Goal: Task Accomplishment & Management: Manage account settings

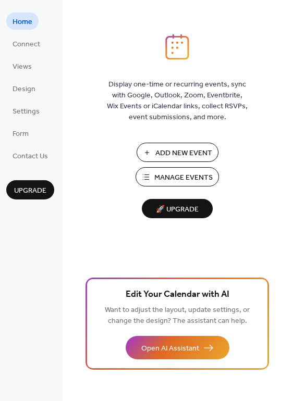
click at [157, 175] on span "Manage Events" at bounding box center [183, 177] width 58 height 11
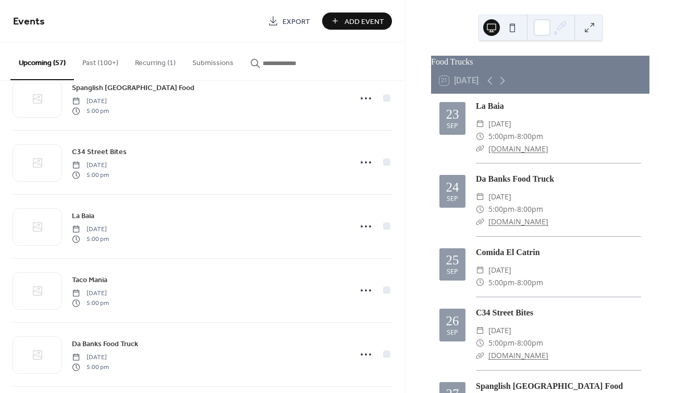
scroll to position [871, 0]
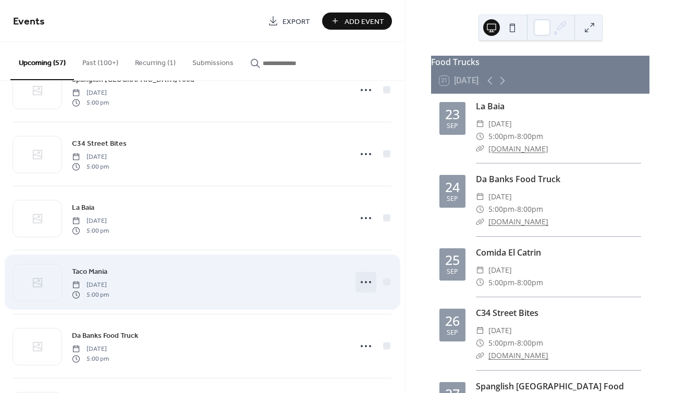
click at [364, 280] on icon at bounding box center [366, 282] width 17 height 17
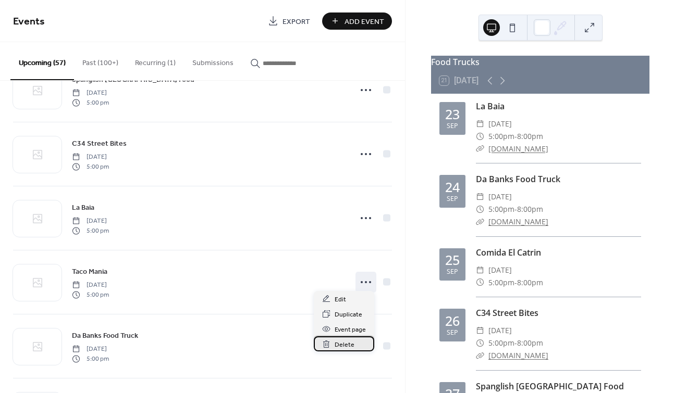
click at [335, 342] on span "Delete" at bounding box center [345, 345] width 20 height 11
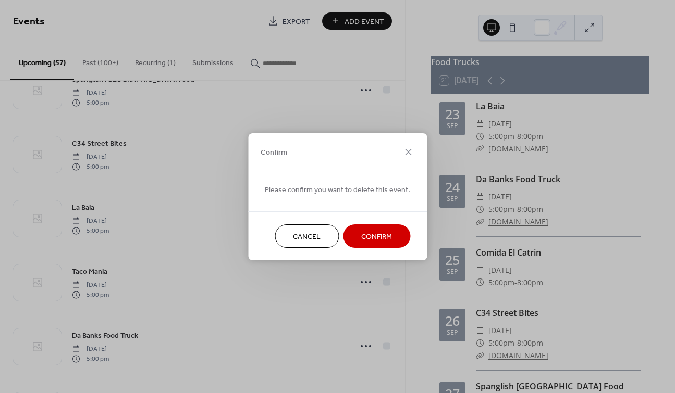
click at [367, 238] on span "Confirm" at bounding box center [376, 236] width 31 height 11
